Goal: Information Seeking & Learning: Learn about a topic

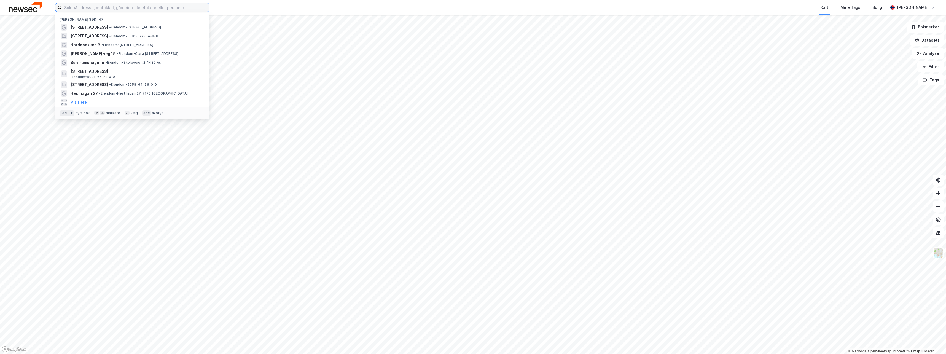
click at [178, 10] on input at bounding box center [135, 7] width 147 height 8
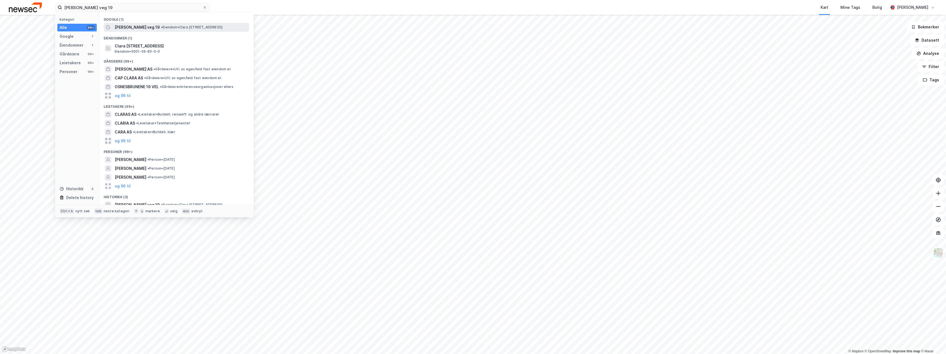
click at [161, 28] on span "•" at bounding box center [162, 27] width 2 height 4
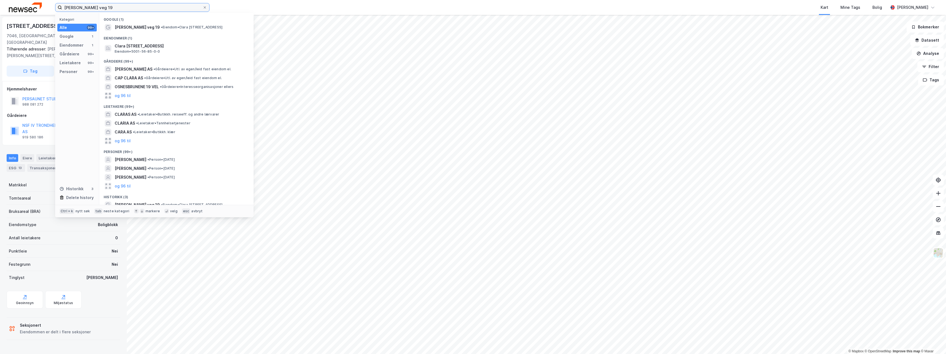
click at [113, 6] on input "clara holsts veg 19" at bounding box center [132, 7] width 141 height 8
type input "[PERSON_NAME] veg 21"
click at [140, 26] on span "[PERSON_NAME] veg 21" at bounding box center [137, 27] width 45 height 7
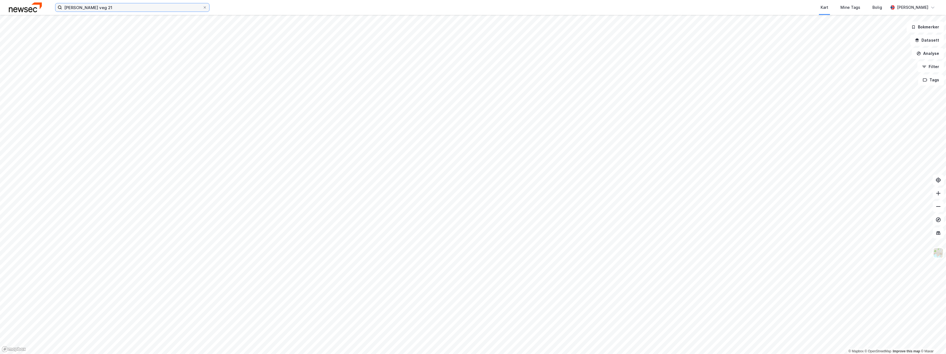
click at [108, 5] on input "[PERSON_NAME] veg 21" at bounding box center [132, 7] width 141 height 8
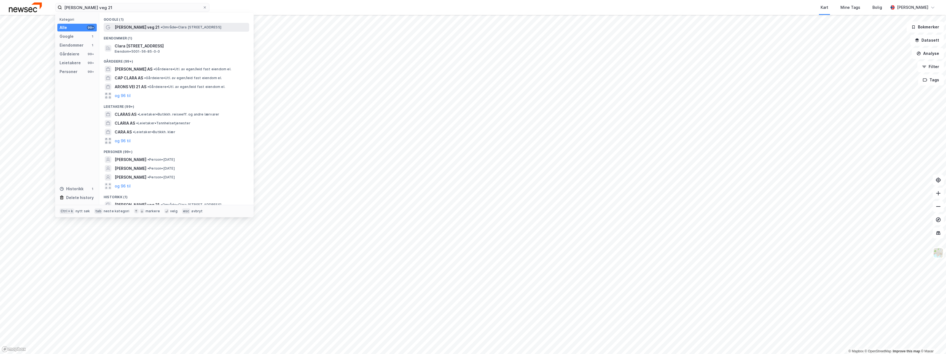
click at [148, 28] on span "[PERSON_NAME] veg 21" at bounding box center [137, 27] width 45 height 7
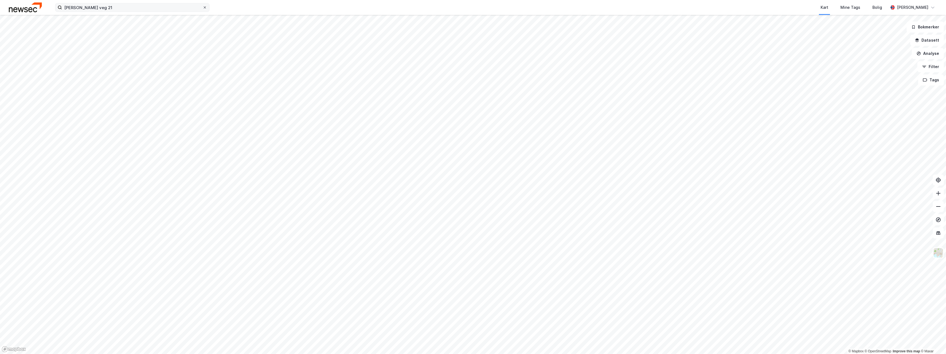
click at [206, 8] on icon at bounding box center [204, 7] width 3 height 3
click at [203, 8] on input "[PERSON_NAME] veg 21" at bounding box center [132, 7] width 141 height 8
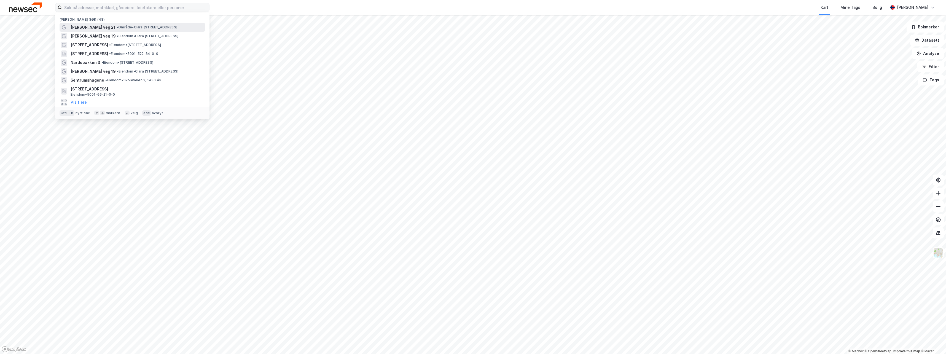
click at [132, 29] on span "• Område • Clara Holsts veg 21, 7046 Trondheim" at bounding box center [147, 27] width 61 height 4
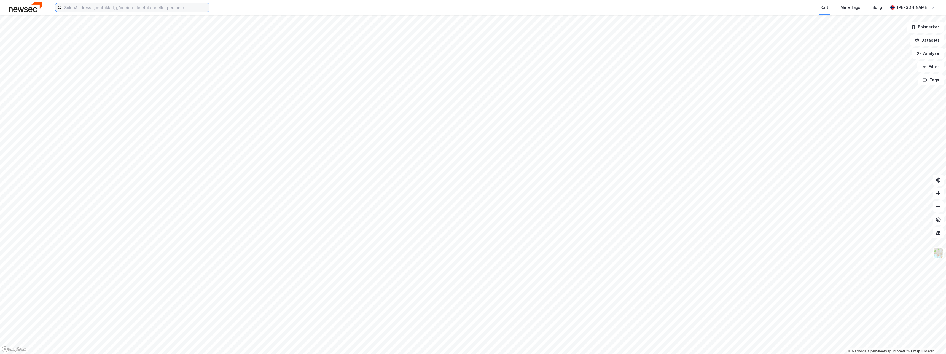
click at [139, 6] on input at bounding box center [135, 7] width 147 height 8
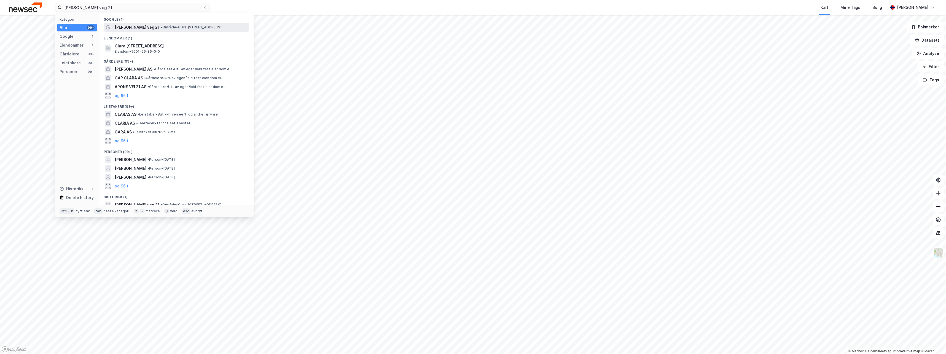
click at [148, 28] on span "[PERSON_NAME] veg 21" at bounding box center [137, 27] width 45 height 7
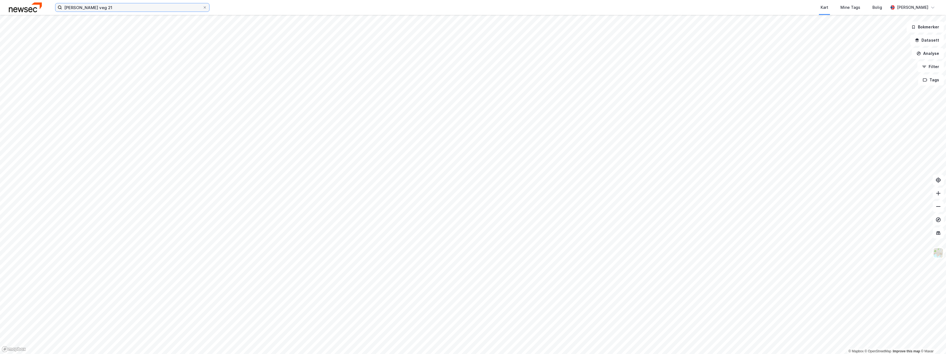
click at [135, 11] on input "[PERSON_NAME] veg 21" at bounding box center [132, 7] width 141 height 8
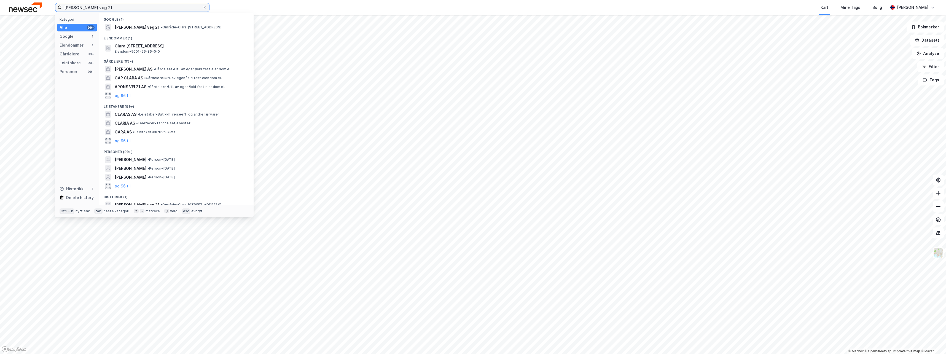
drag, startPoint x: 135, startPoint y: 9, endPoint x: 52, endPoint y: 5, distance: 82.8
click at [53, 6] on div "clara holsts veg 21 Kategori Alle 99+ Google 1 Eiendommer 1 Gårdeiere 99+ Leiet…" at bounding box center [473, 7] width 946 height 15
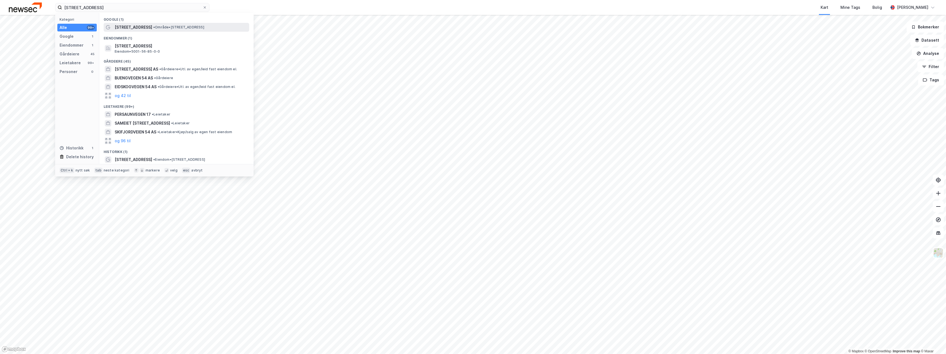
click at [153, 26] on span "•" at bounding box center [154, 27] width 2 height 4
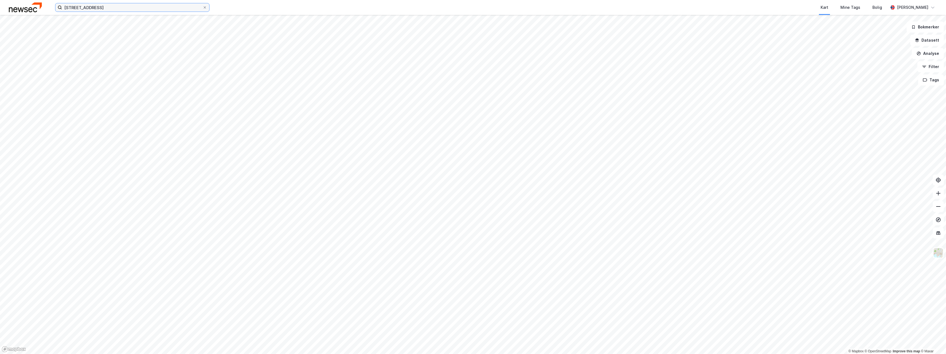
click at [124, 11] on input "[STREET_ADDRESS]" at bounding box center [132, 7] width 141 height 8
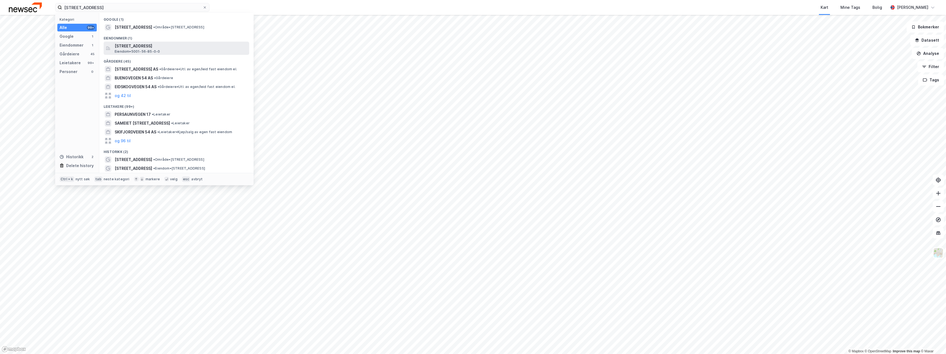
click at [154, 48] on span "[STREET_ADDRESS]" at bounding box center [181, 46] width 132 height 7
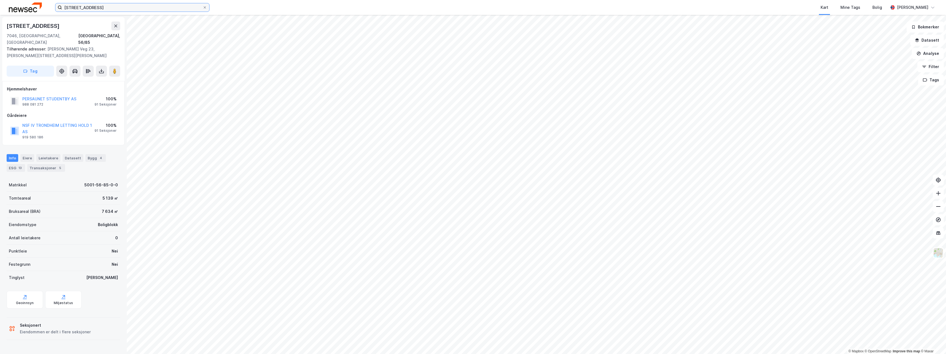
click at [119, 9] on input "[STREET_ADDRESS]" at bounding box center [132, 7] width 141 height 8
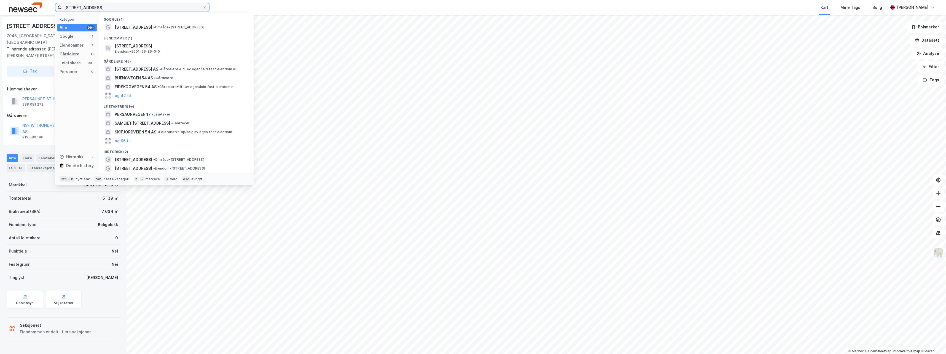
click at [119, 9] on input "[STREET_ADDRESS]" at bounding box center [132, 7] width 141 height 8
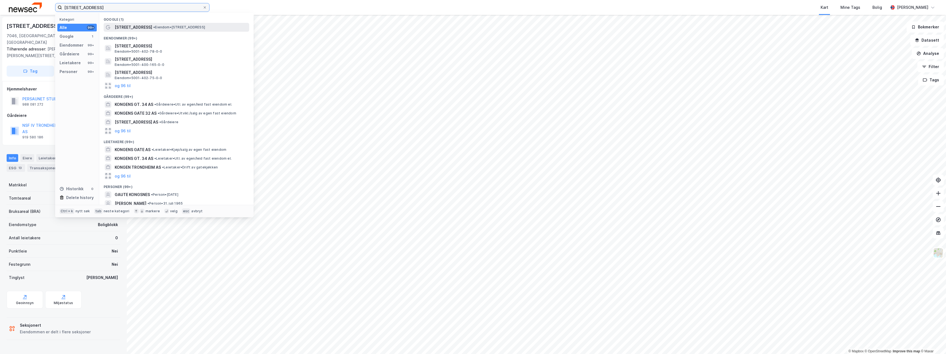
type input "[STREET_ADDRESS]"
click at [141, 27] on span "[STREET_ADDRESS]" at bounding box center [134, 27] width 38 height 7
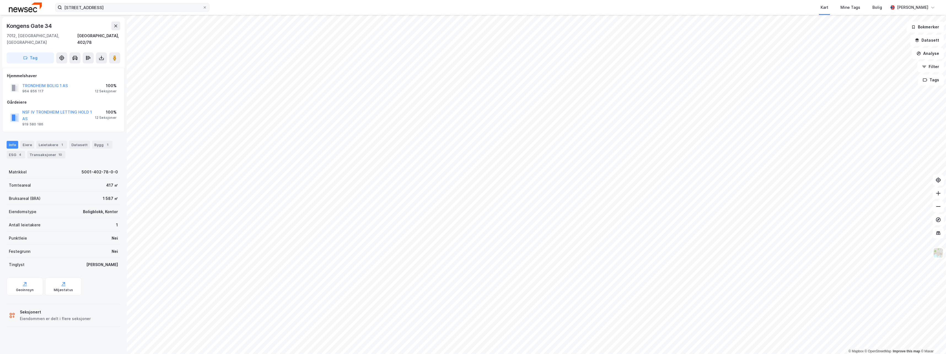
drag, startPoint x: 205, startPoint y: 8, endPoint x: 173, endPoint y: 6, distance: 32.3
click at [205, 8] on icon at bounding box center [205, 7] width 2 height 2
click at [203, 8] on input "[STREET_ADDRESS]" at bounding box center [132, 7] width 141 height 8
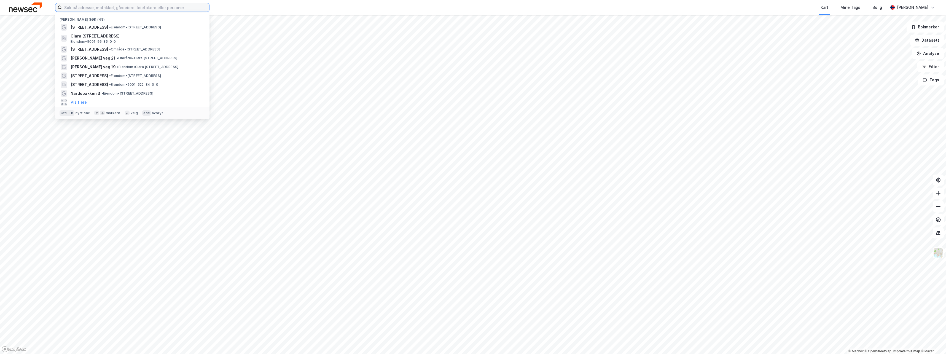
click at [149, 6] on input at bounding box center [135, 7] width 147 height 8
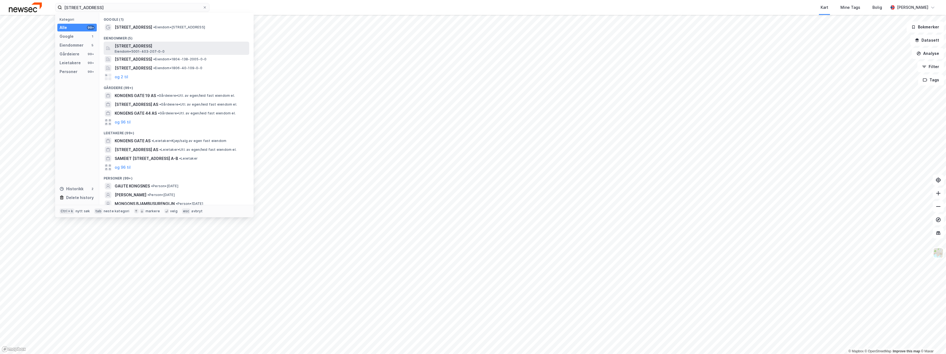
click at [164, 49] on div "[STREET_ADDRESS] Eiendom • 5001-403-207-0-0" at bounding box center [181, 48] width 133 height 11
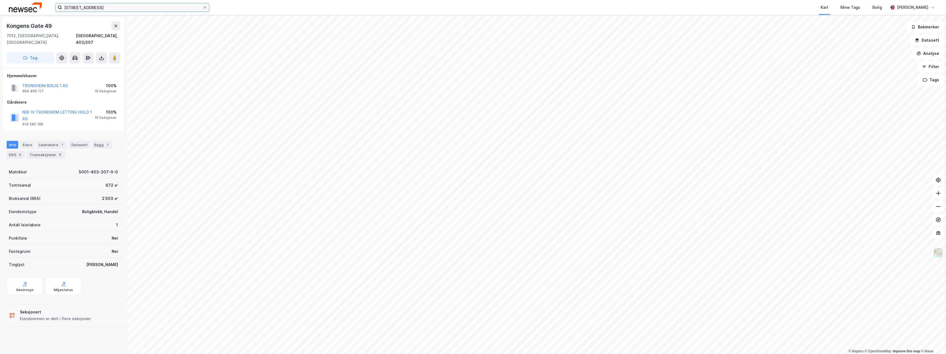
click at [166, 9] on input "[STREET_ADDRESS]" at bounding box center [132, 7] width 141 height 8
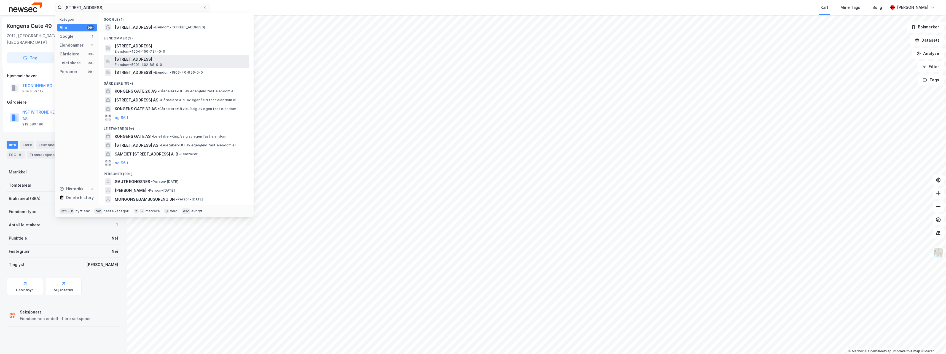
click at [150, 63] on span "Eiendom • 5001-402-88-0-0" at bounding box center [139, 65] width 48 height 4
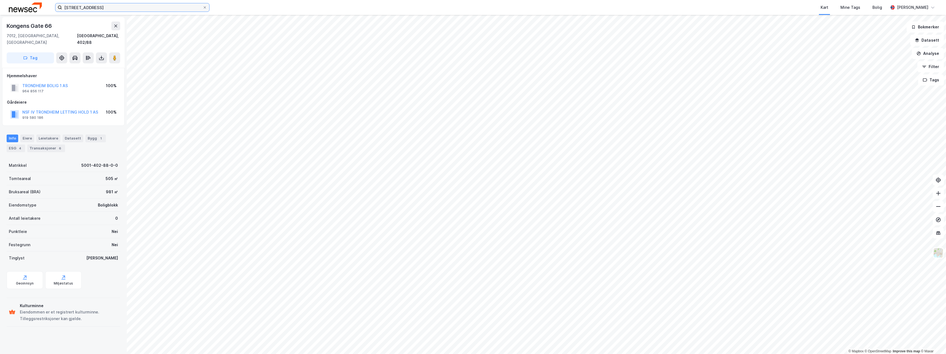
click at [180, 10] on input "[STREET_ADDRESS]" at bounding box center [132, 7] width 141 height 8
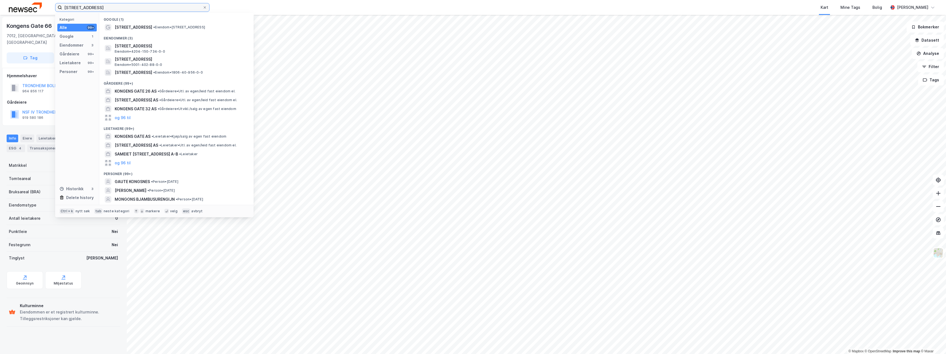
click at [180, 10] on input "[STREET_ADDRESS]" at bounding box center [132, 7] width 141 height 8
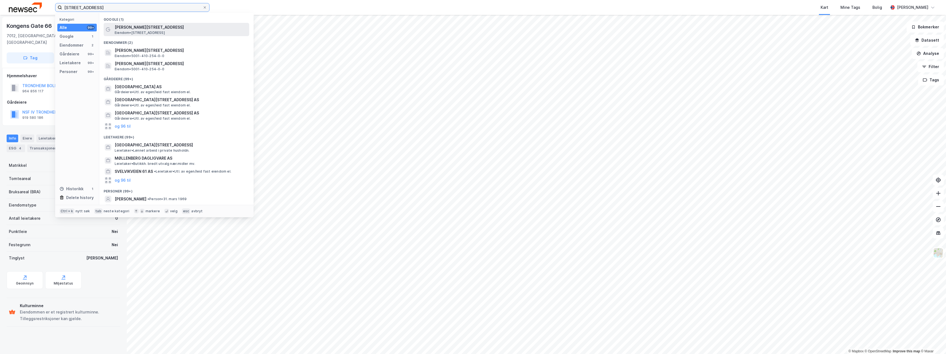
type input "[STREET_ADDRESS]"
click at [159, 28] on span "[PERSON_NAME][STREET_ADDRESS]" at bounding box center [181, 27] width 132 height 7
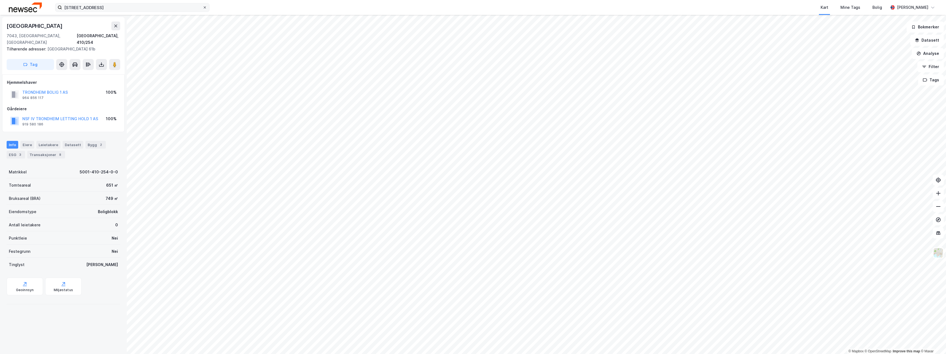
click at [205, 8] on icon at bounding box center [204, 7] width 3 height 3
click at [203, 8] on input "[STREET_ADDRESS]" at bounding box center [132, 7] width 141 height 8
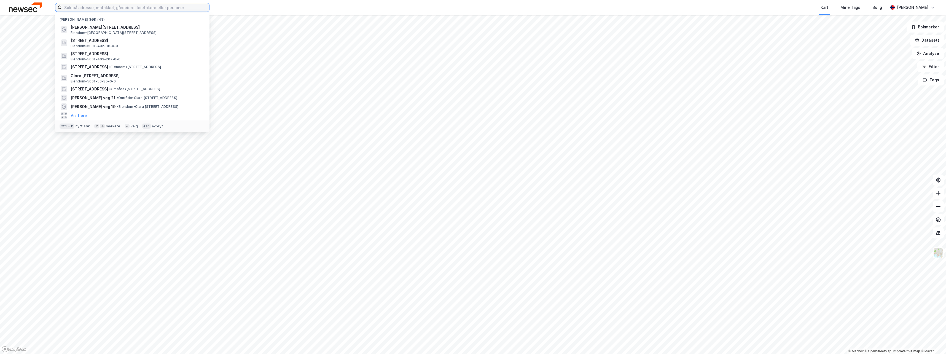
click at [160, 9] on input at bounding box center [135, 7] width 147 height 8
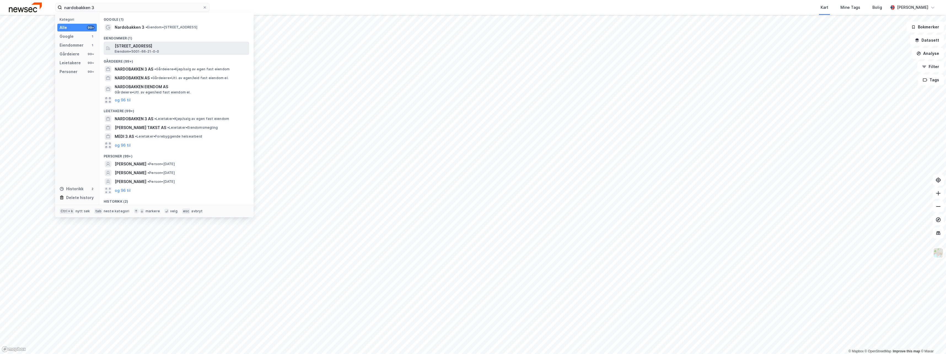
click at [154, 49] on span "Eiendom • 5001-66-21-0-0" at bounding box center [137, 51] width 44 height 4
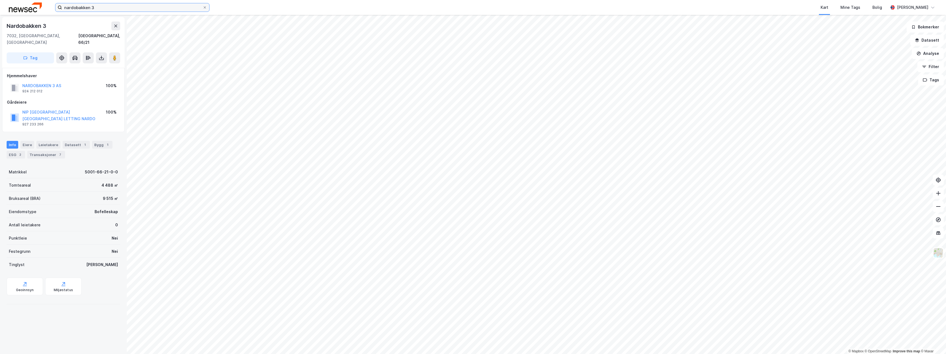
click at [142, 10] on input "nardobakken 3" at bounding box center [132, 7] width 141 height 8
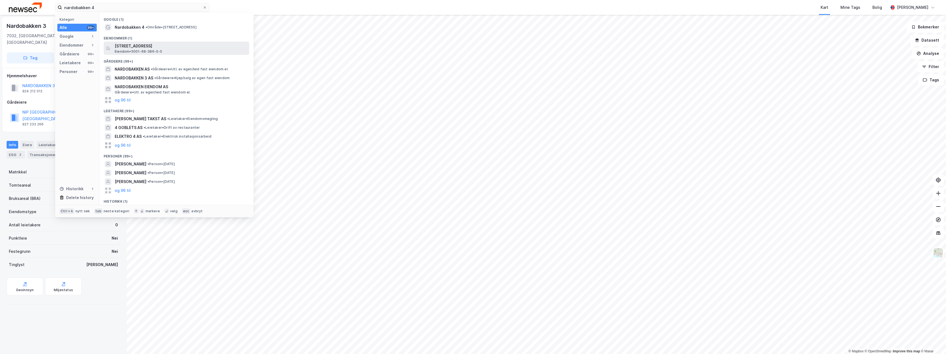
click at [152, 49] on span "[STREET_ADDRESS]" at bounding box center [181, 46] width 132 height 7
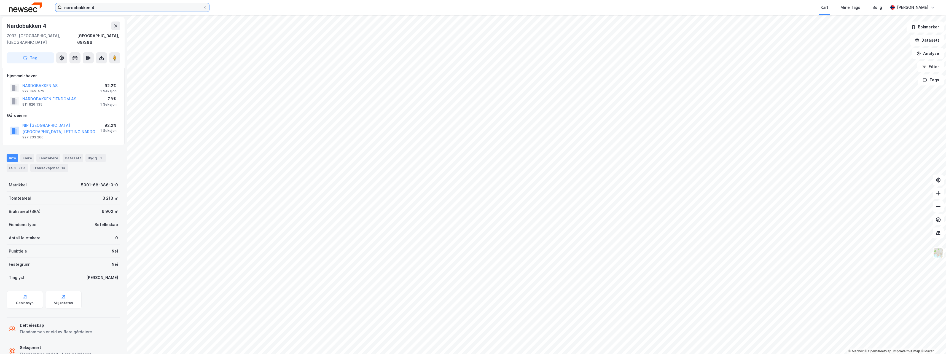
click at [96, 6] on input "nardobakken 4" at bounding box center [132, 7] width 141 height 8
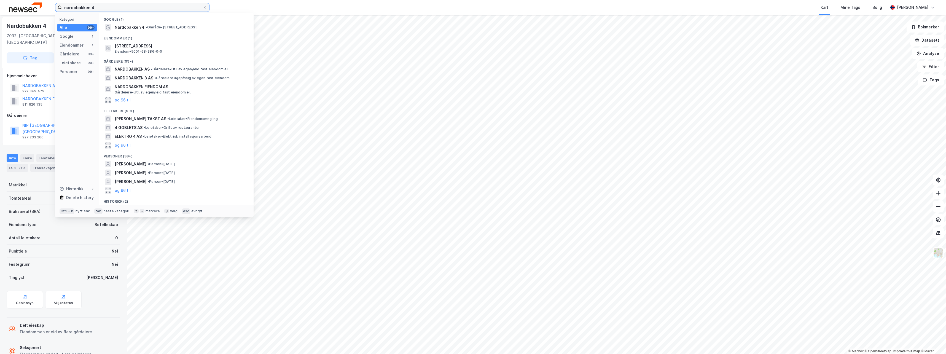
click at [96, 6] on input "nardobakken 4" at bounding box center [132, 7] width 141 height 8
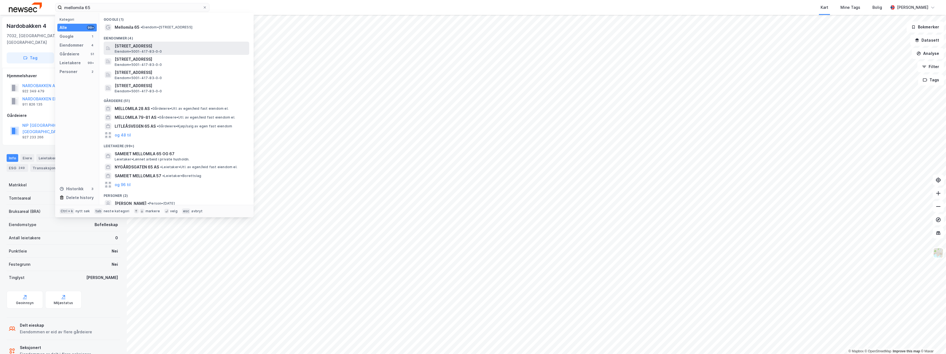
click at [154, 50] on span "Eiendom • 5001-417-83-0-0" at bounding box center [138, 51] width 47 height 4
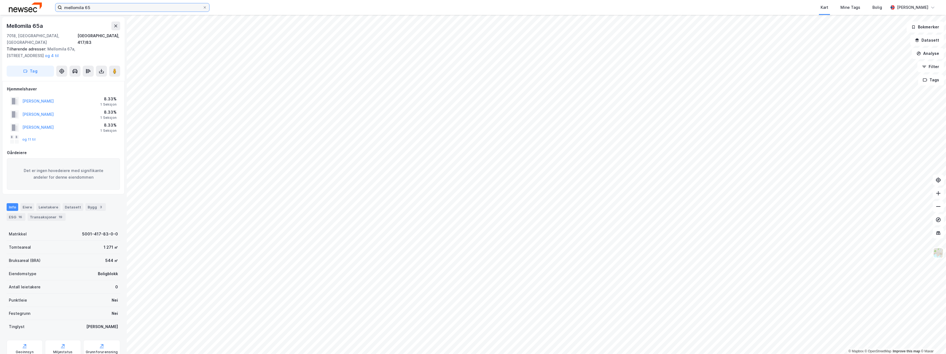
click at [106, 8] on input "mellomila 65" at bounding box center [132, 7] width 141 height 8
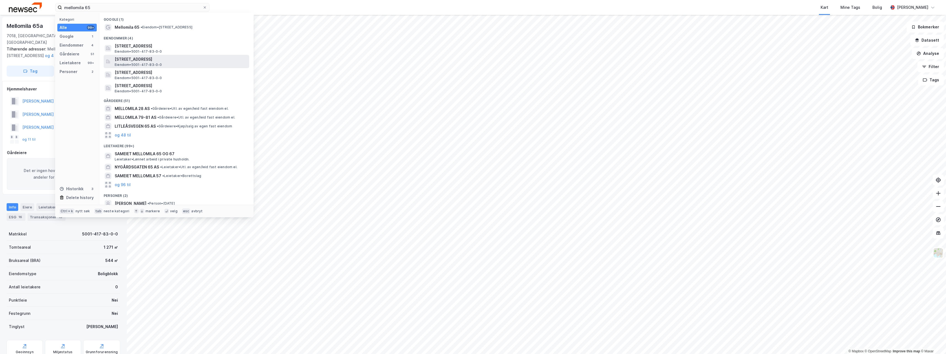
click at [172, 57] on span "[STREET_ADDRESS]" at bounding box center [181, 59] width 132 height 7
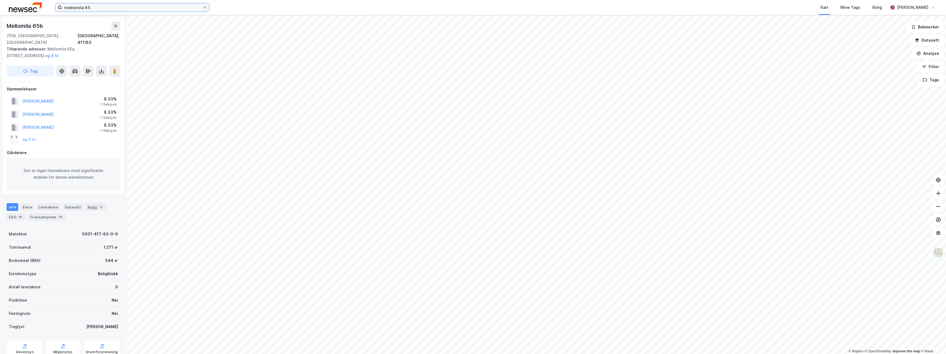
click at [108, 6] on input "mellomila 65" at bounding box center [132, 7] width 141 height 8
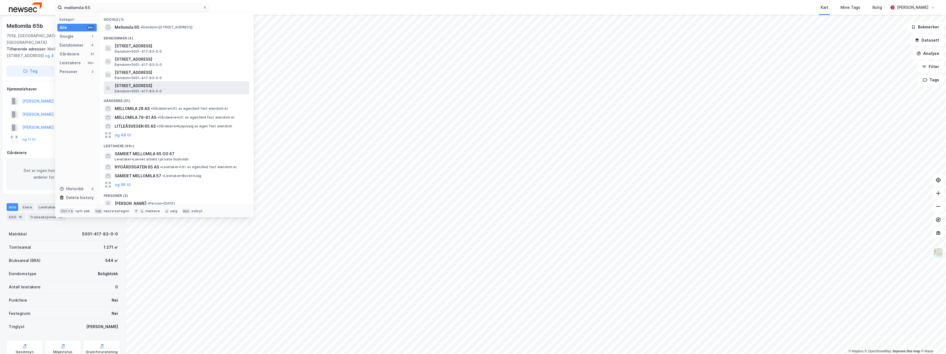
click at [160, 85] on span "[STREET_ADDRESS]" at bounding box center [181, 85] width 132 height 7
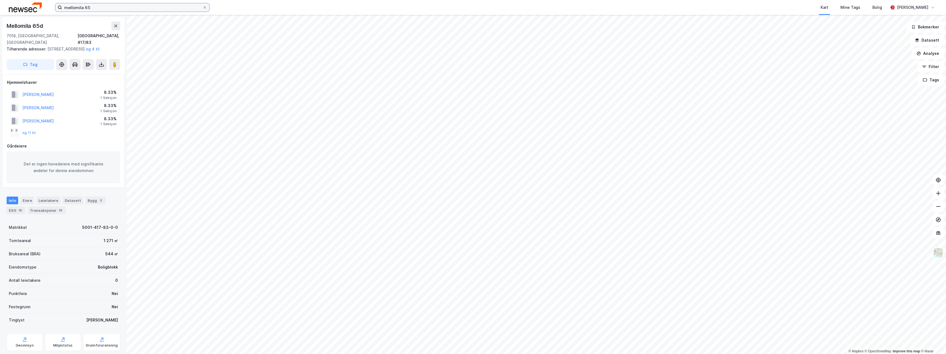
click at [145, 7] on input "mellomila 65" at bounding box center [132, 7] width 141 height 8
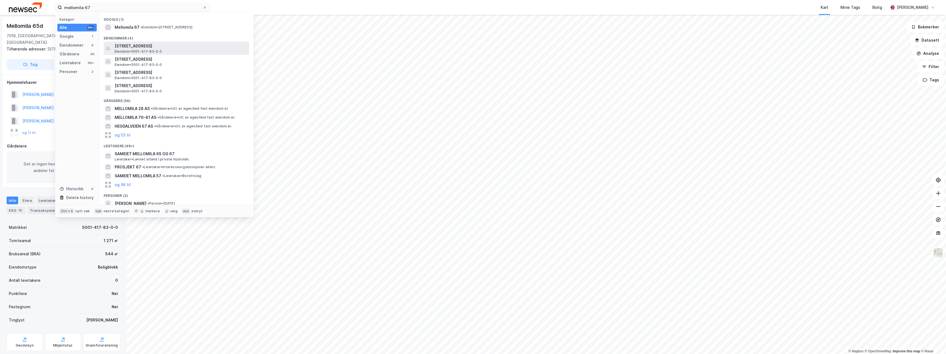
click at [151, 51] on span "Eiendom • 5001-417-83-0-0" at bounding box center [138, 51] width 47 height 4
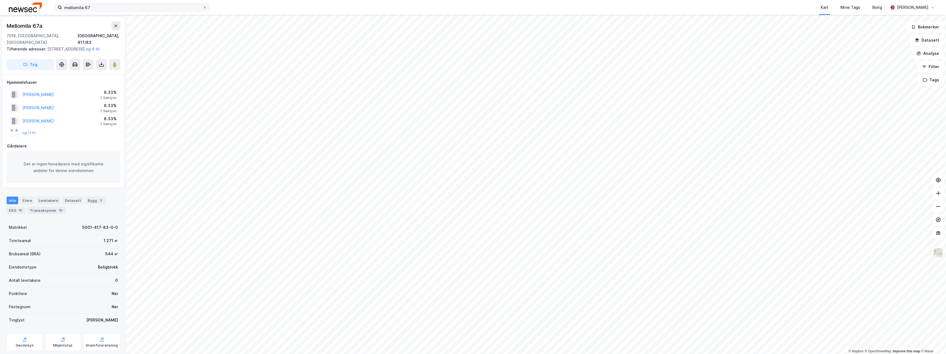
click at [98, 12] on label "mellomila 67" at bounding box center [132, 7] width 154 height 9
click at [98, 12] on input "mellomila 67" at bounding box center [132, 7] width 141 height 8
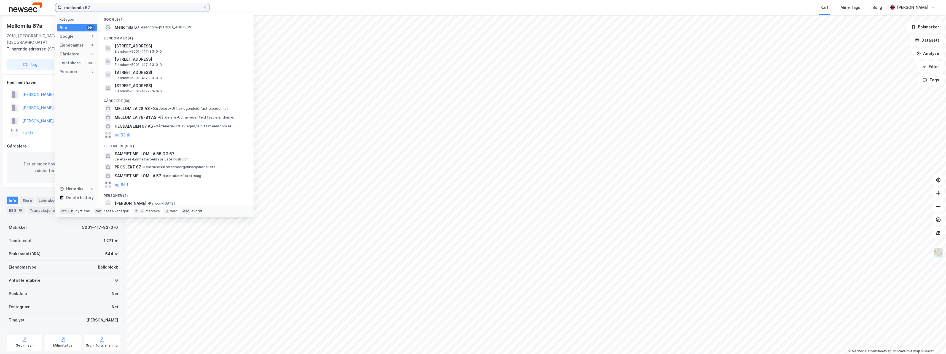
click at [100, 9] on input "mellomila 67" at bounding box center [132, 7] width 141 height 8
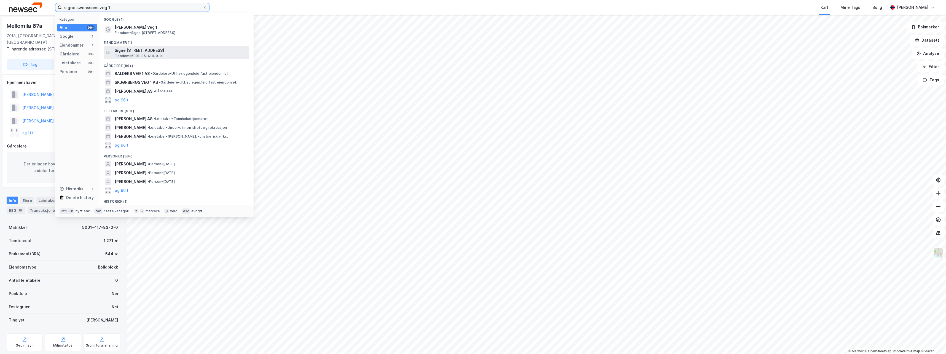
type input "signe swenssons veg 1"
click at [152, 54] on span "Eiendom • 5001-85-419-0-0" at bounding box center [138, 56] width 47 height 4
